Goal: Find specific page/section: Find specific page/section

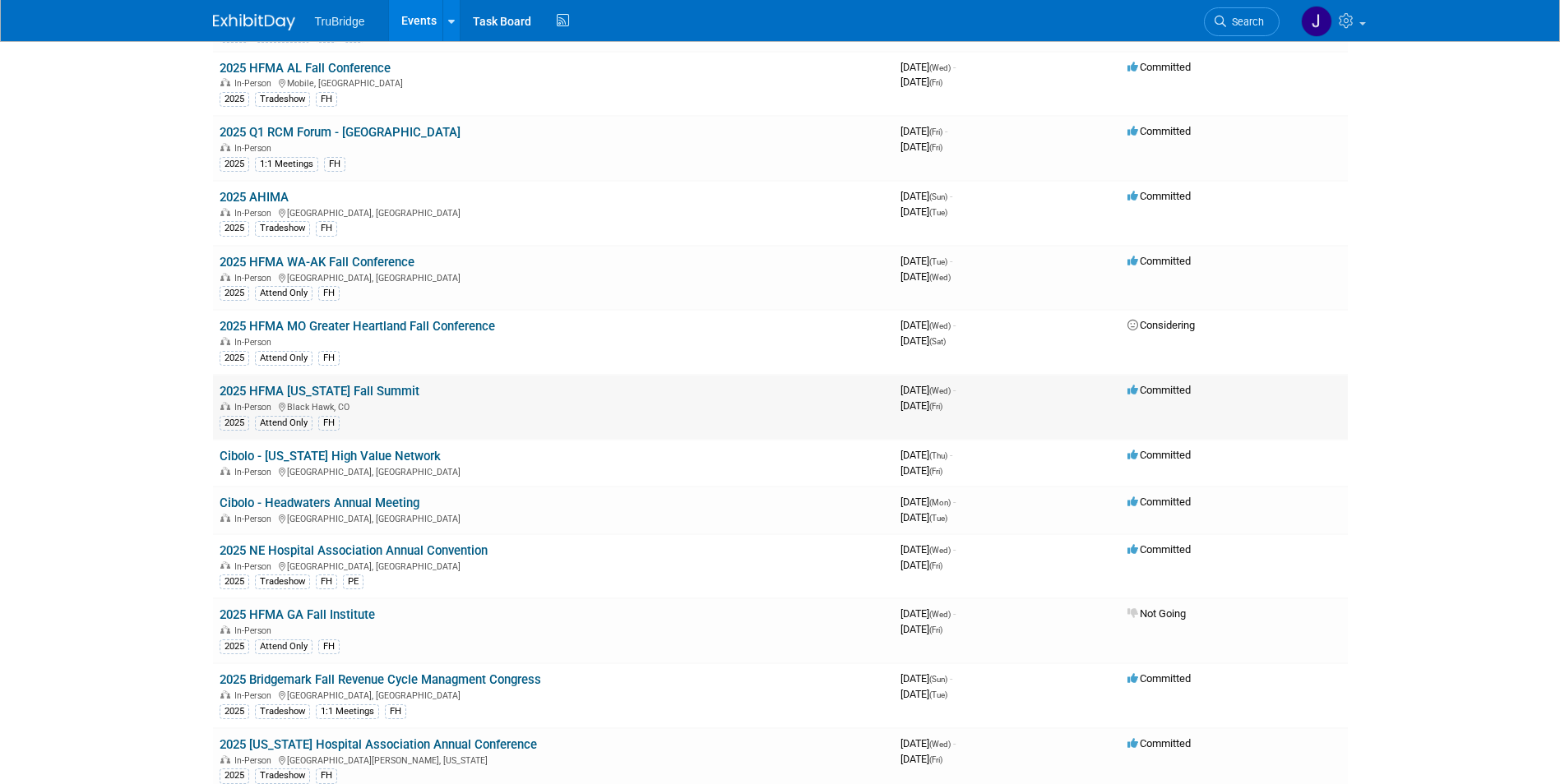
scroll to position [3392, 0]
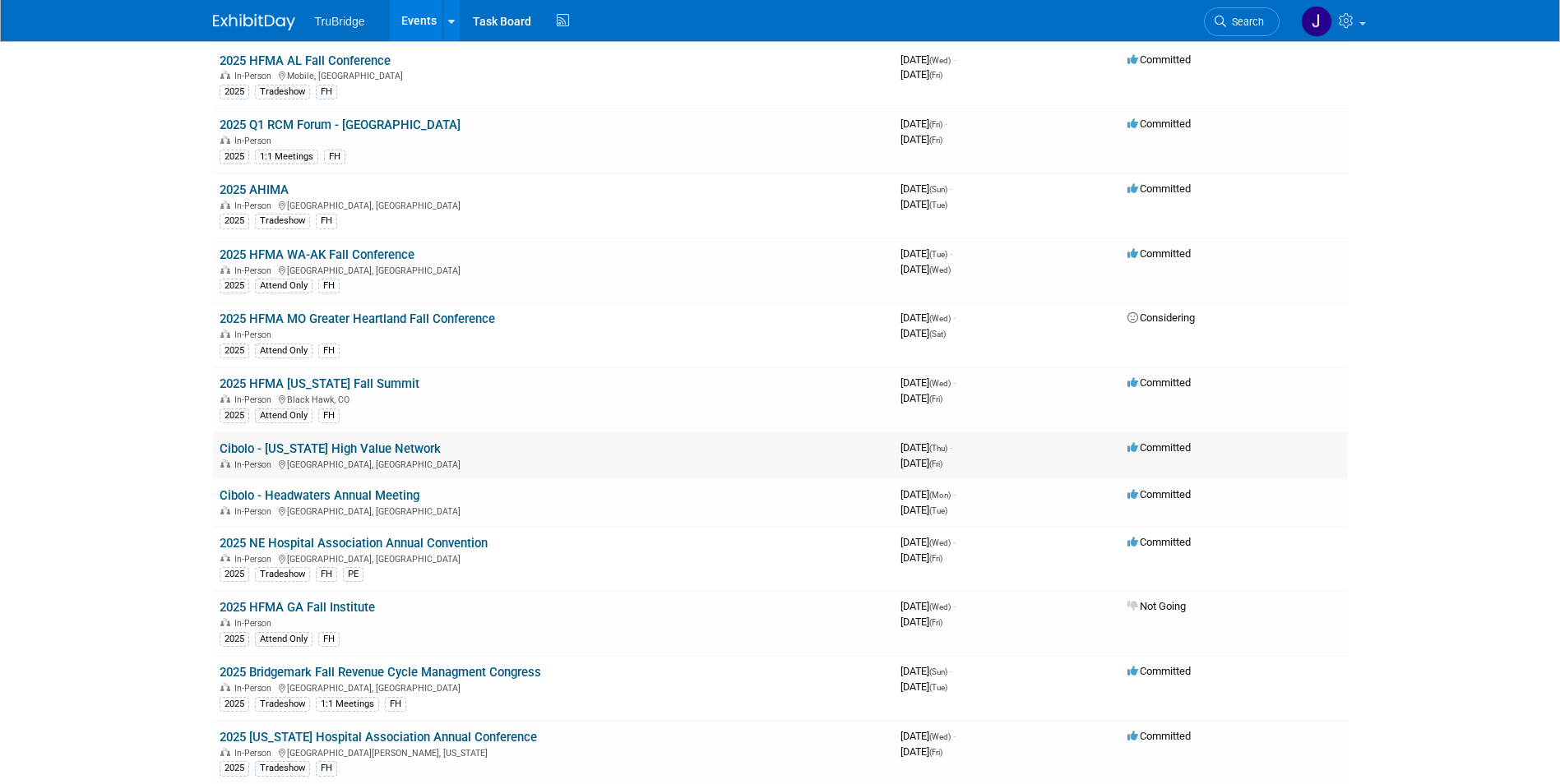
click at [379, 441] on link "Cibolo - [US_STATE] High Value Network" at bounding box center [331, 448] width 222 height 15
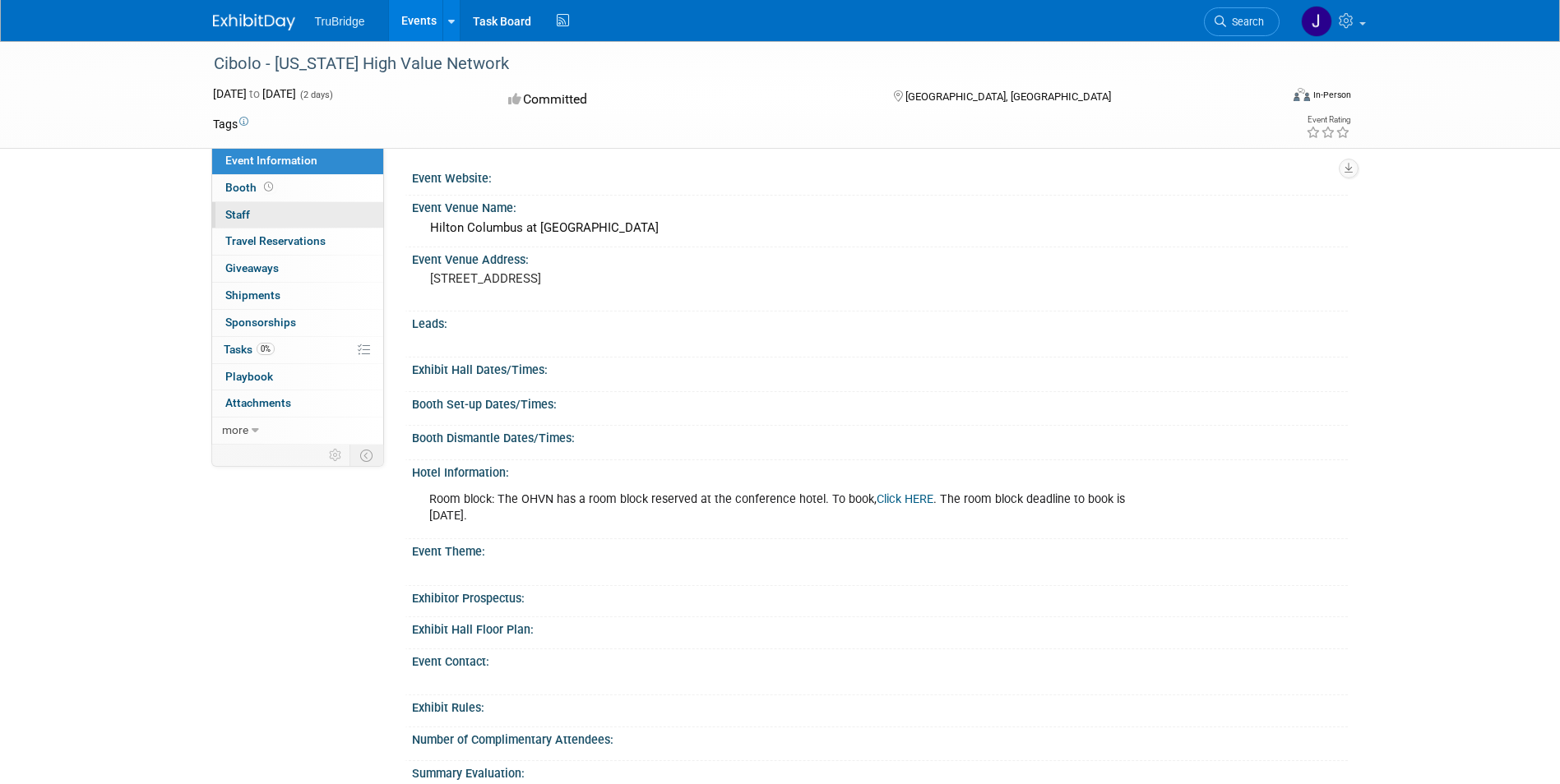
click at [242, 216] on span "Staff 0" at bounding box center [237, 215] width 24 height 13
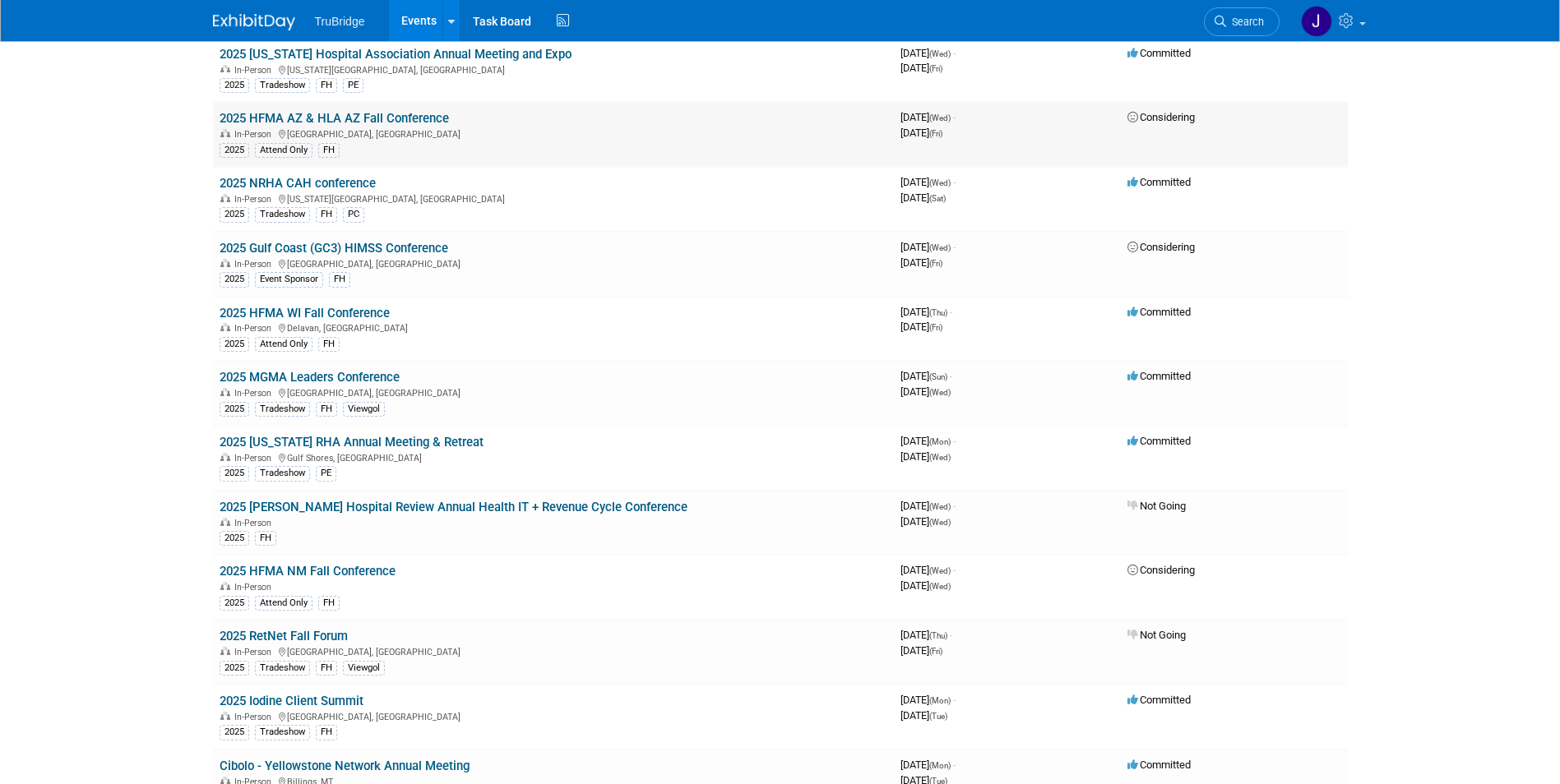
scroll to position [2494, 0]
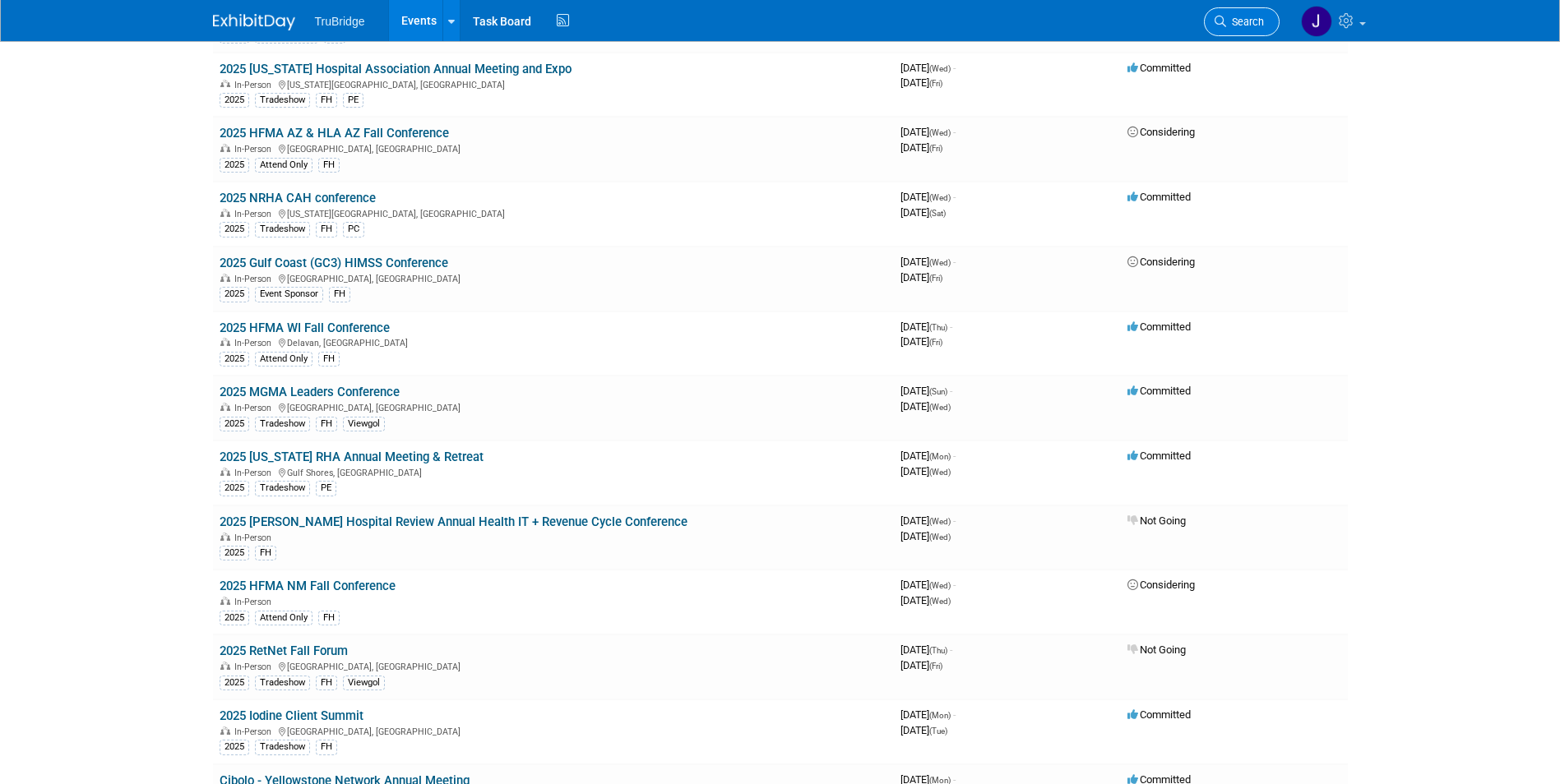
click at [1221, 14] on link "Search" at bounding box center [1242, 21] width 76 height 29
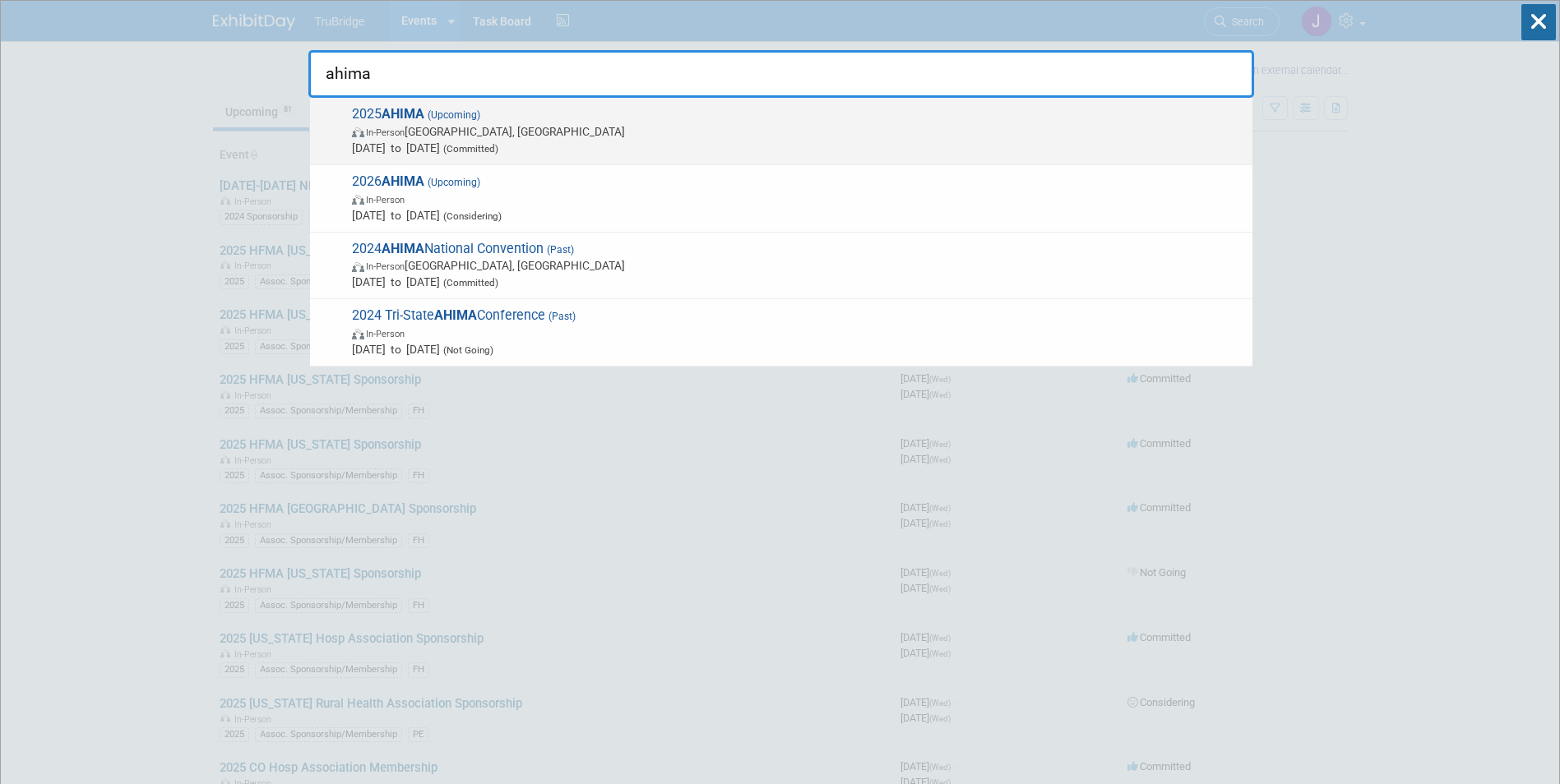
type input "ahima"
click at [410, 112] on strong "AHIMA" at bounding box center [402, 114] width 43 height 16
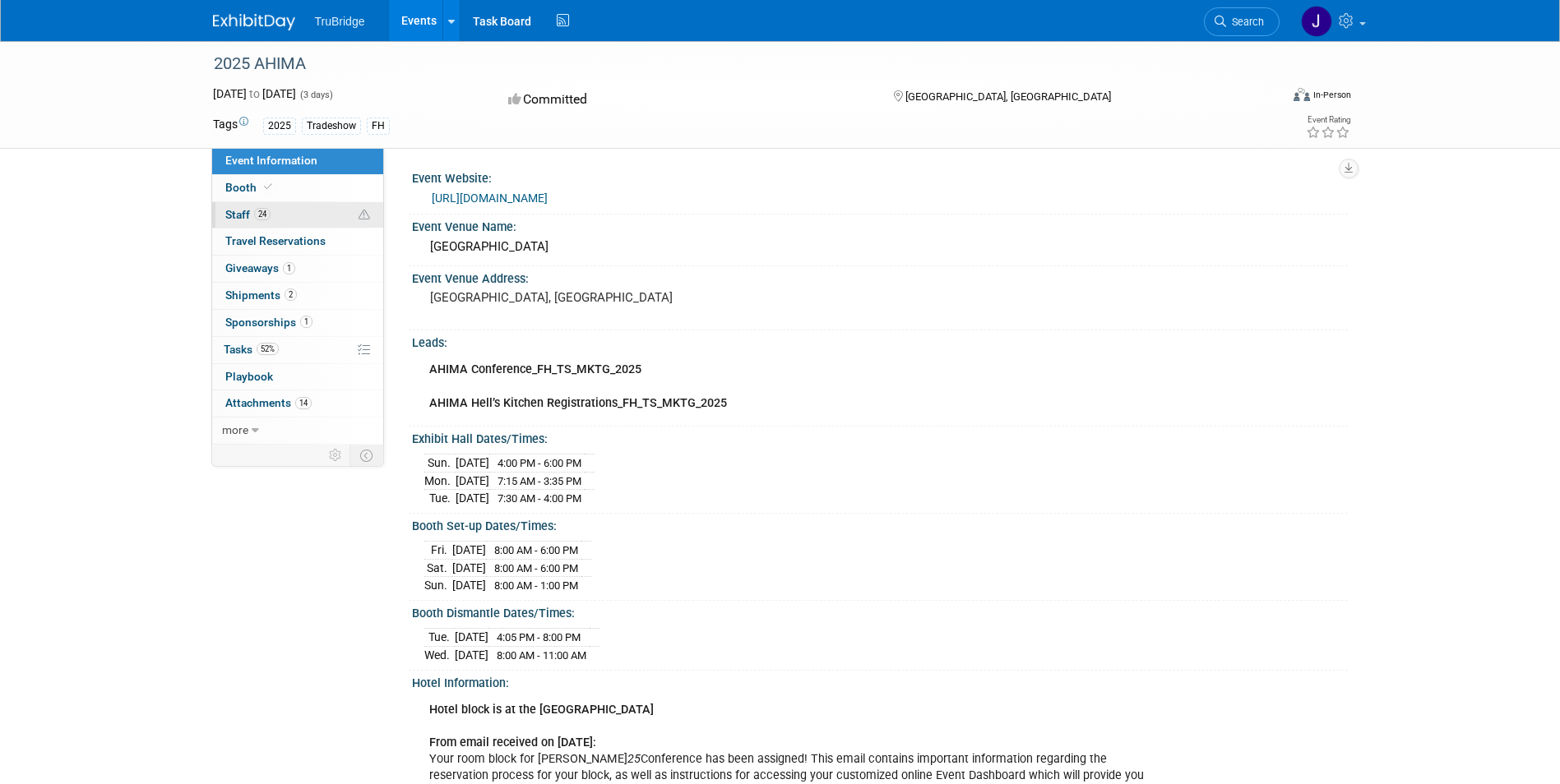
click at [237, 216] on span "Staff 24" at bounding box center [248, 215] width 45 height 13
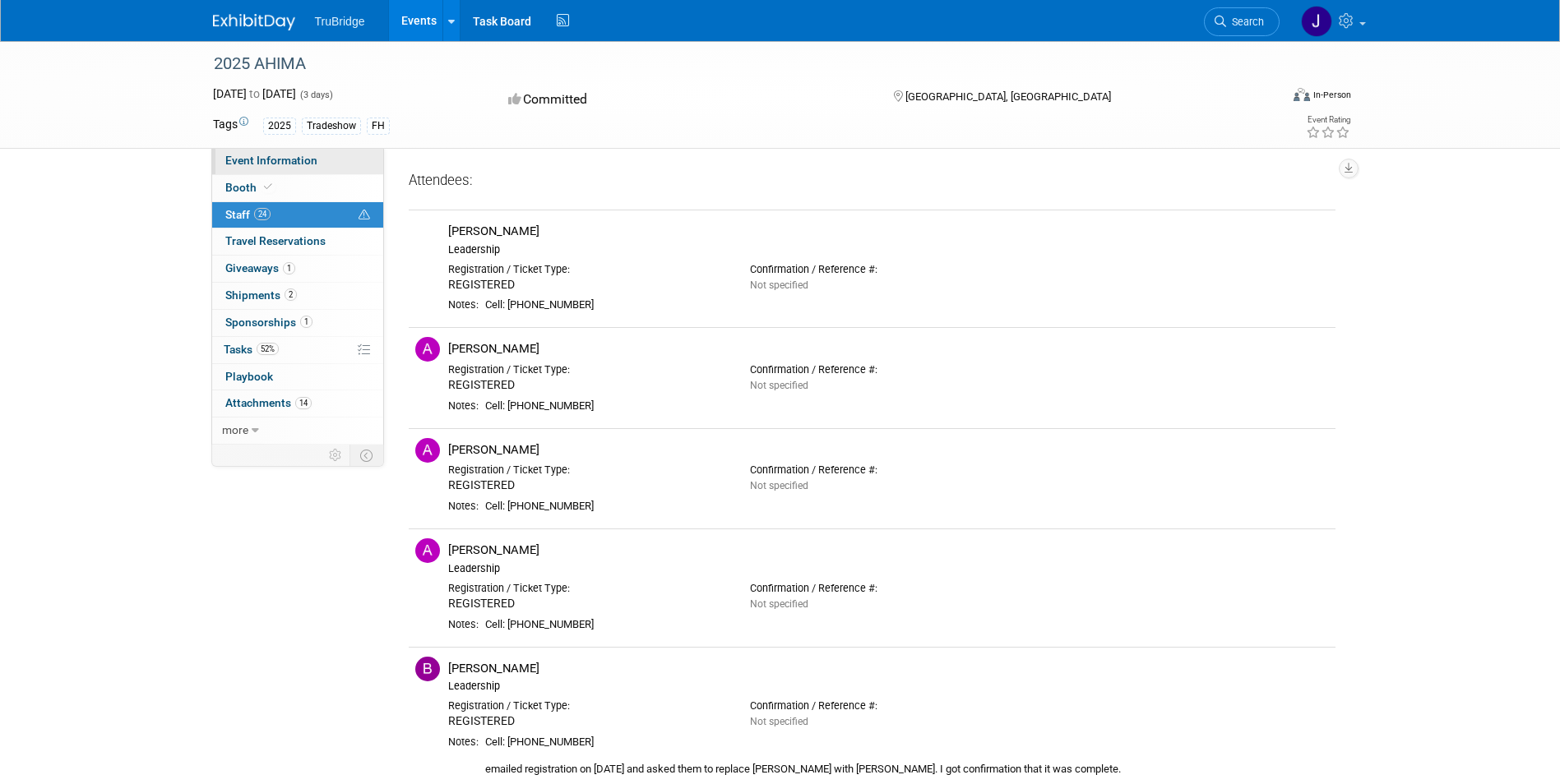
click at [245, 159] on span "Event Information" at bounding box center [271, 160] width 92 height 13
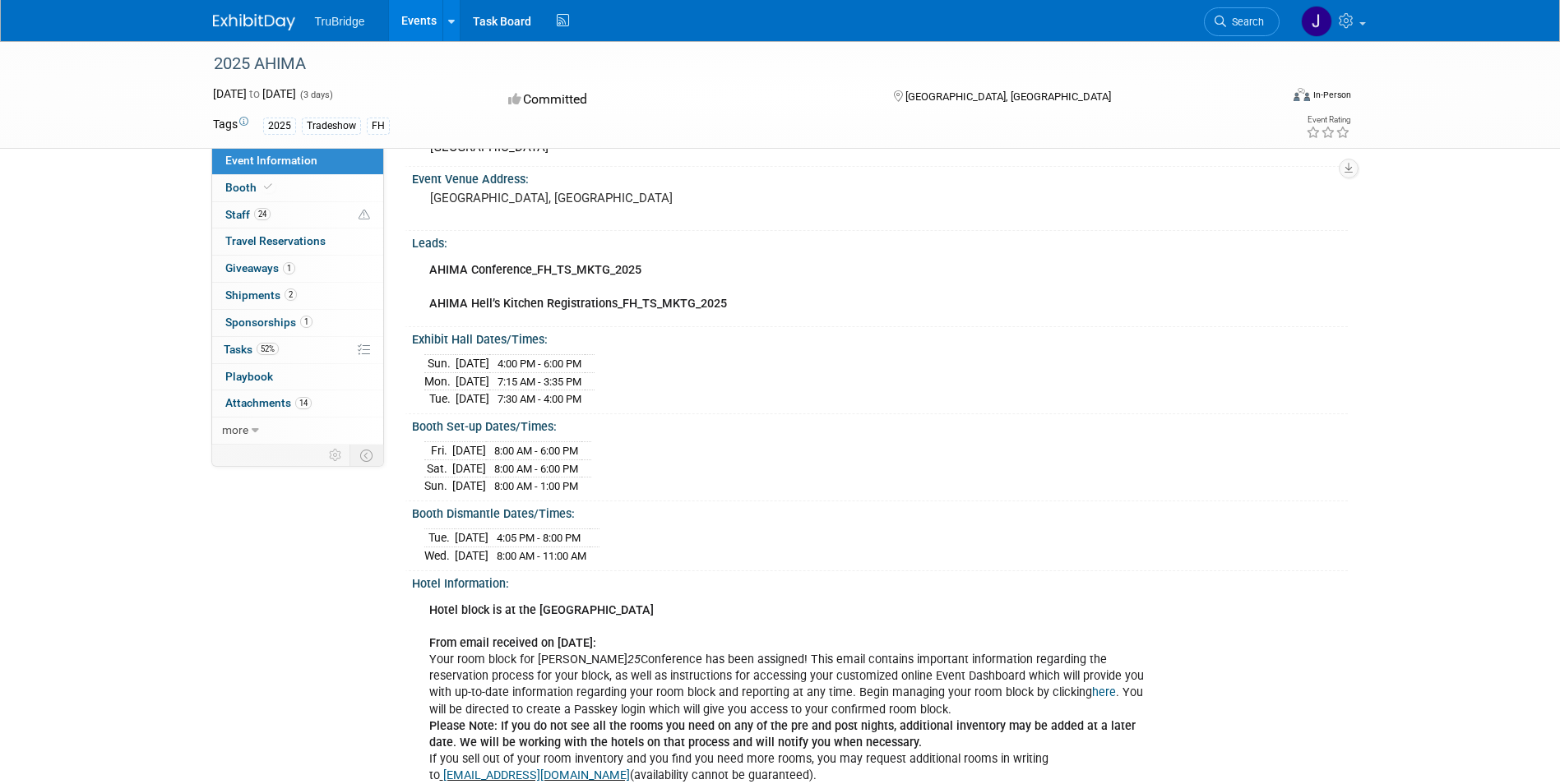
scroll to position [123, 0]
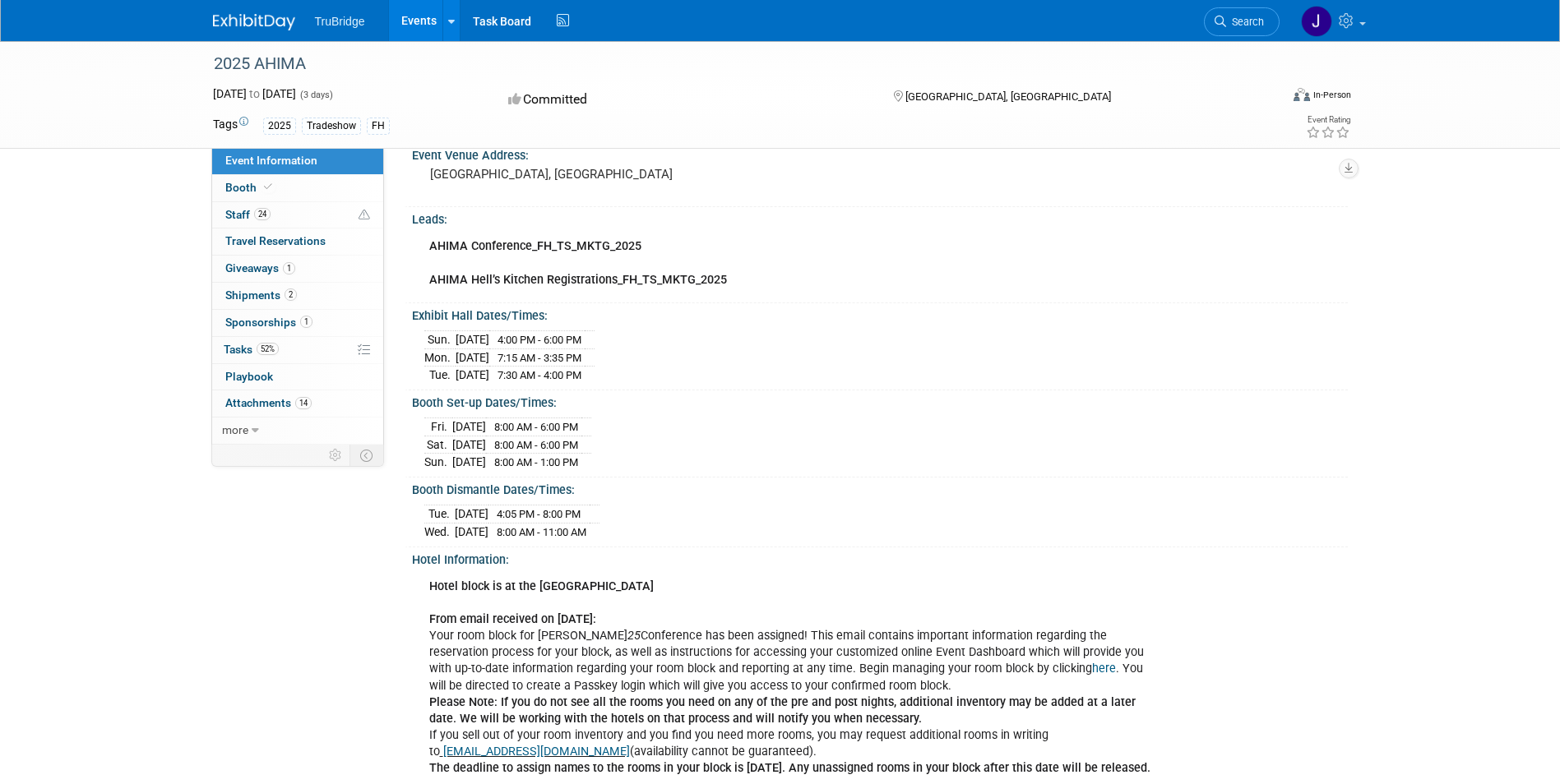
click at [341, 22] on span "TruBridge" at bounding box center [340, 21] width 51 height 13
click at [244, 22] on img at bounding box center [254, 22] width 82 height 17
